Goal: Communication & Community: Answer question/provide support

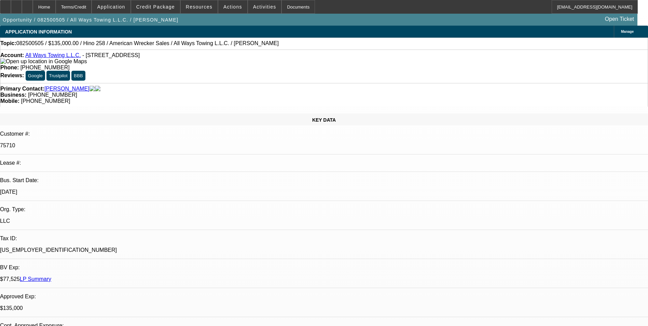
select select "0"
select select "2"
select select "0"
select select "2"
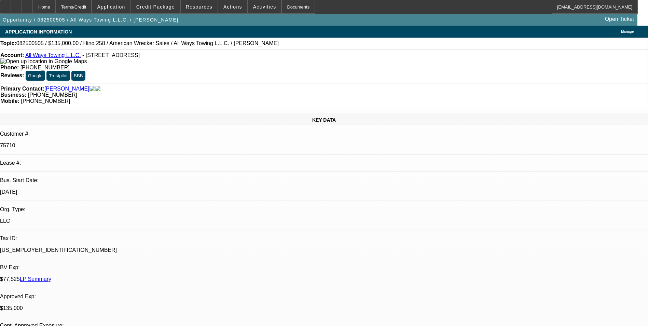
select select "0"
select select "2"
select select "0"
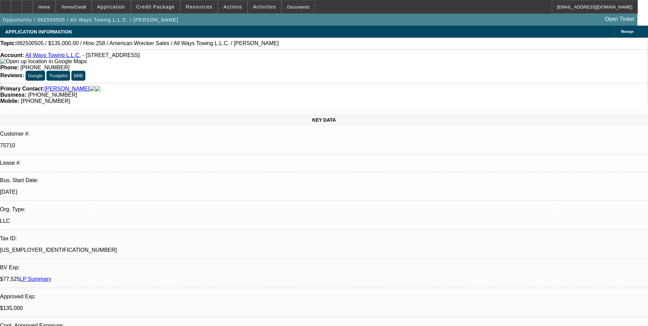
select select "2"
select select "0"
select select "1"
select select "2"
select select "6"
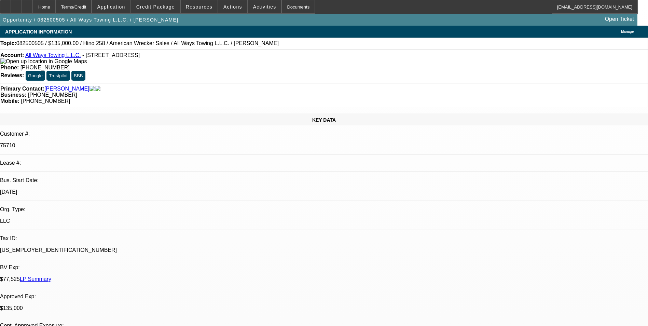
select select "1"
select select "2"
select select "6"
select select "1"
select select "2"
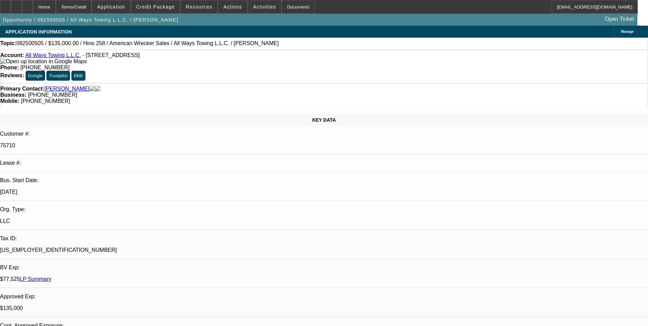
select select "6"
select select "1"
select select "2"
select select "6"
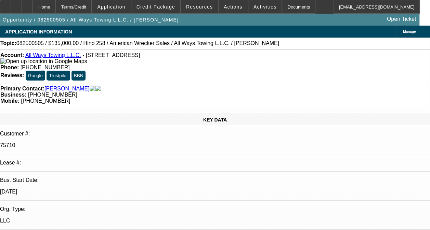
radio input "true"
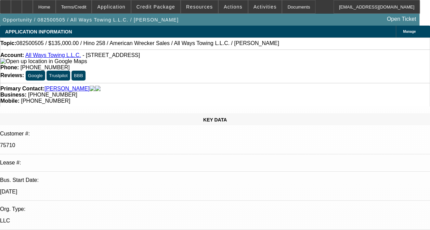
scroll to position [105, 0]
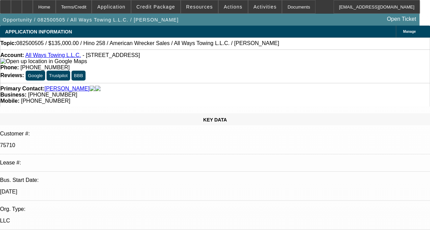
type textarea "-06 AND -07 ARE BOTH ON ONGOING ACH. -06 CONTRACT IS A DISC-SVC DEAL WITH FC. P…"
radio input "true"
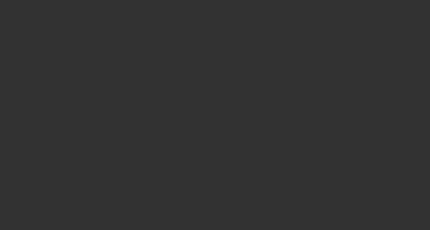
scroll to position [0, 0]
